Goal: Obtain resource: Download file/media

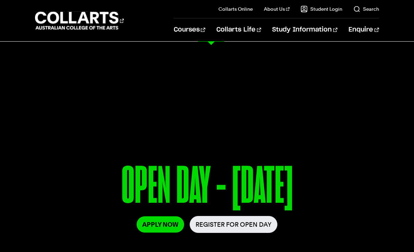
click at [79, 59] on link "View all courses" at bounding box center [64, 63] width 58 height 10
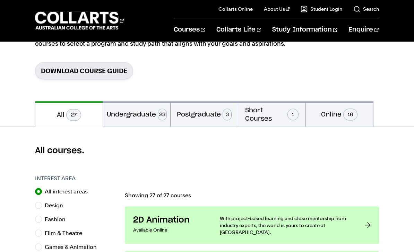
scroll to position [95, 0]
click at [294, 123] on button "Short Courses 1" at bounding box center [271, 113] width 67 height 25
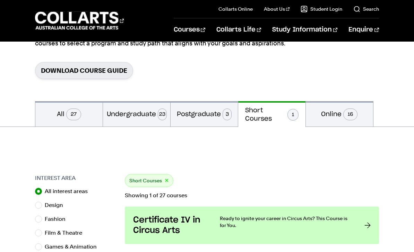
click at [350, 117] on span "16" at bounding box center [351, 115] width 14 height 12
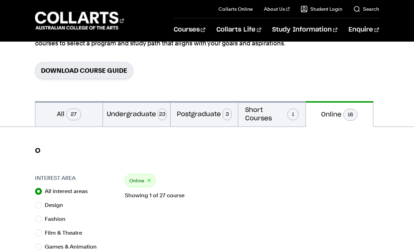
radio input "false"
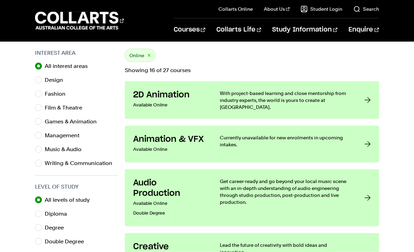
scroll to position [221, 0]
click at [349, 96] on p "With project-based learning and close mentorship from industry experts, the wor…" at bounding box center [285, 100] width 130 height 21
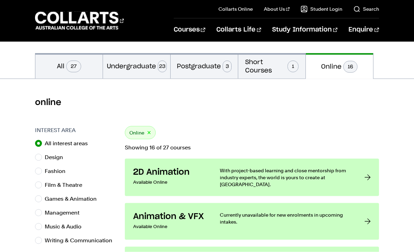
scroll to position [123, 0]
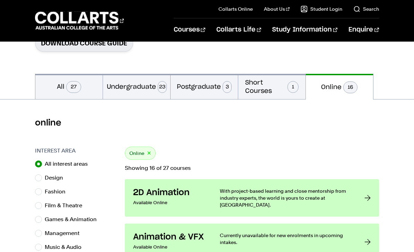
click at [283, 90] on button "Short Courses 1" at bounding box center [271, 86] width 67 height 25
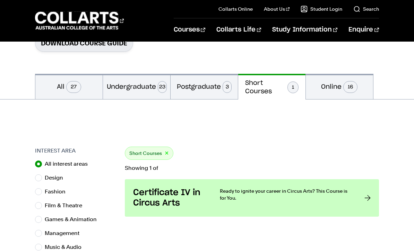
click at [224, 91] on span "3" at bounding box center [227, 87] width 9 height 12
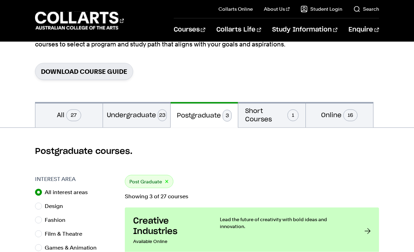
scroll to position [92, 0]
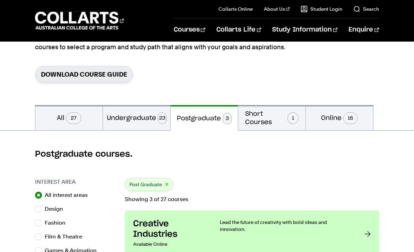
click at [163, 121] on span "23" at bounding box center [162, 118] width 9 height 12
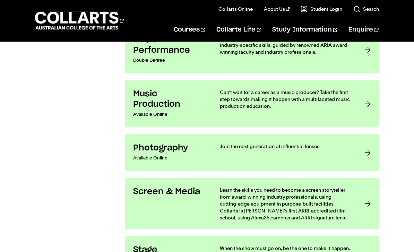
scroll to position [1156, 0]
click at [370, 145] on div at bounding box center [368, 153] width 6 height 20
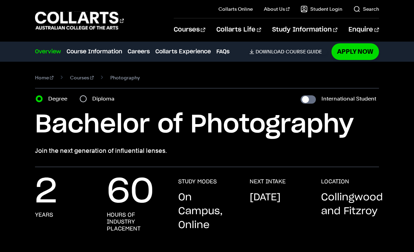
click at [108, 103] on label "Diploma" at bounding box center [105, 99] width 26 height 10
click at [87, 102] on input "Diploma" at bounding box center [83, 98] width 7 height 7
radio input "true"
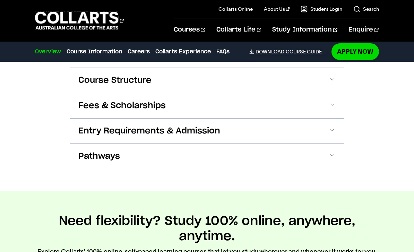
click at [0, 0] on button "Fees & Scholarships" at bounding box center [0, 0] width 0 height 0
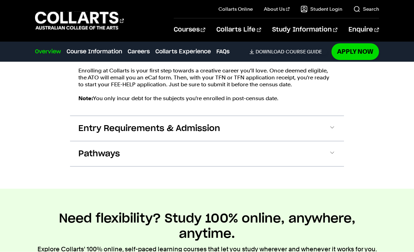
scroll to position [1086, 0]
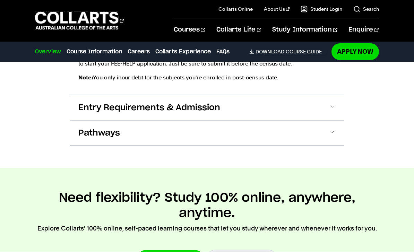
click at [0, 0] on button "Entry Requirements & Admission" at bounding box center [0, 0] width 0 height 0
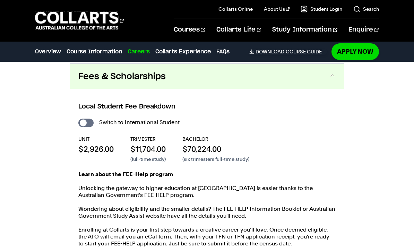
scroll to position [894, 0]
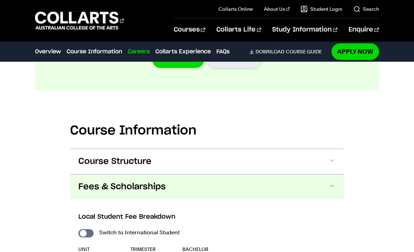
click at [0, 0] on button "Course Structure" at bounding box center [0, 0] width 0 height 0
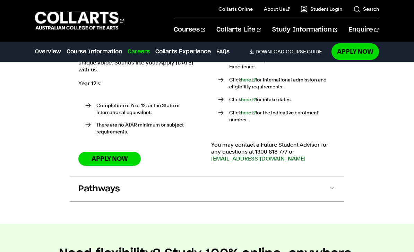
scroll to position [1499, 0]
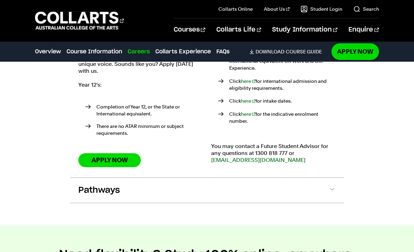
click at [293, 51] on link "Download Course Guide" at bounding box center [289, 52] width 78 height 6
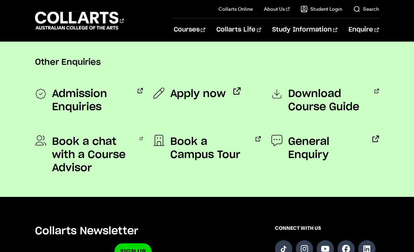
scroll to position [556, 0]
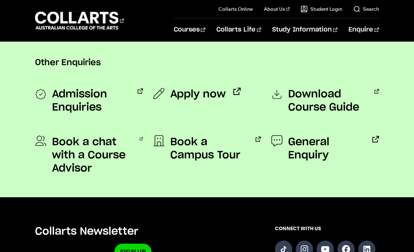
click at [342, 105] on span "Download Course Guide" at bounding box center [327, 101] width 78 height 26
